Goal: Check status: Verify the current state of an ongoing process or item

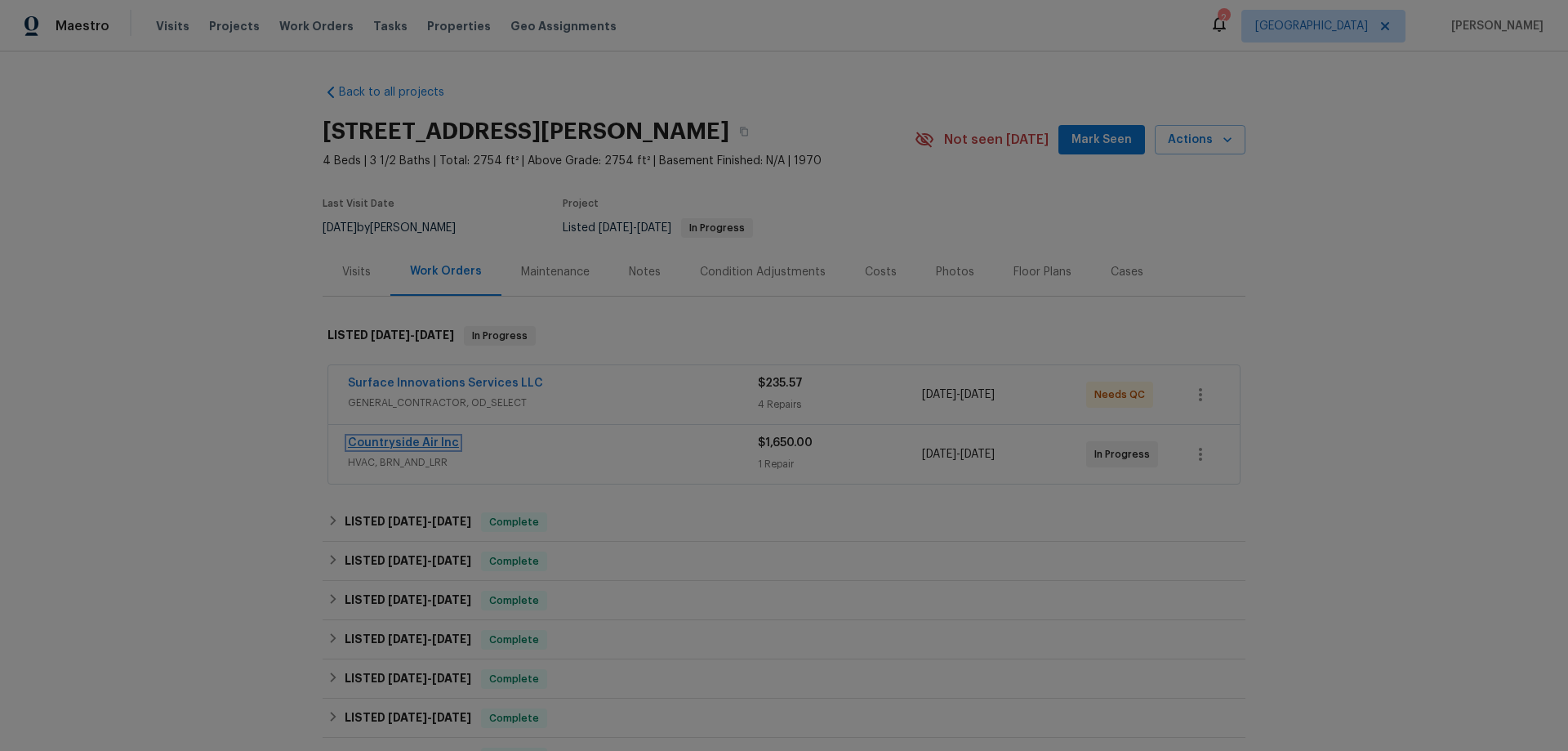
click at [391, 439] on link "Countryside Air Inc" at bounding box center [404, 442] width 111 height 11
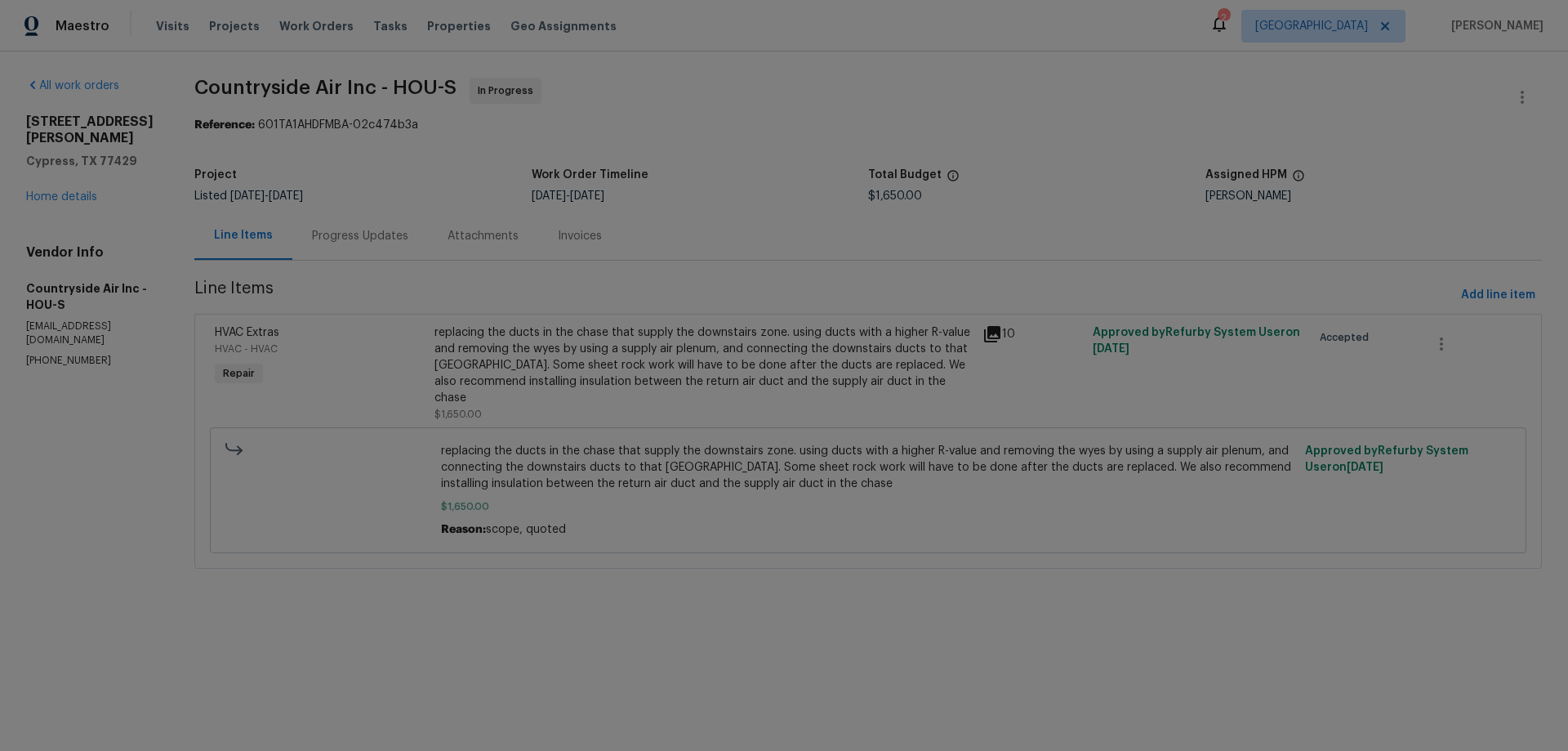
click at [388, 234] on div "Progress Updates" at bounding box center [360, 236] width 97 height 16
